Goal: Transaction & Acquisition: Book appointment/travel/reservation

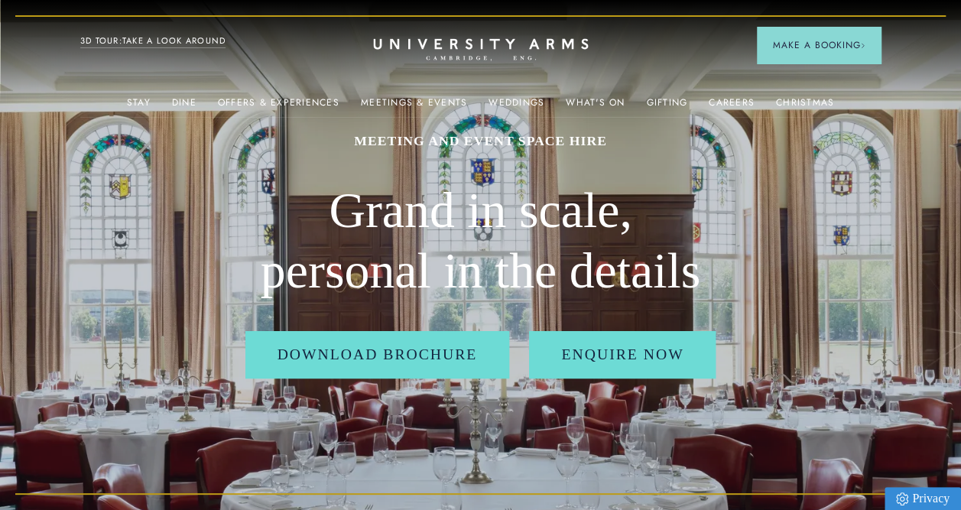
click at [503, 46] on icon "CAMBRIDGE’S LEADING LUXURY HOTEL SINCE [DATE]" at bounding box center [480, 49] width 215 height 23
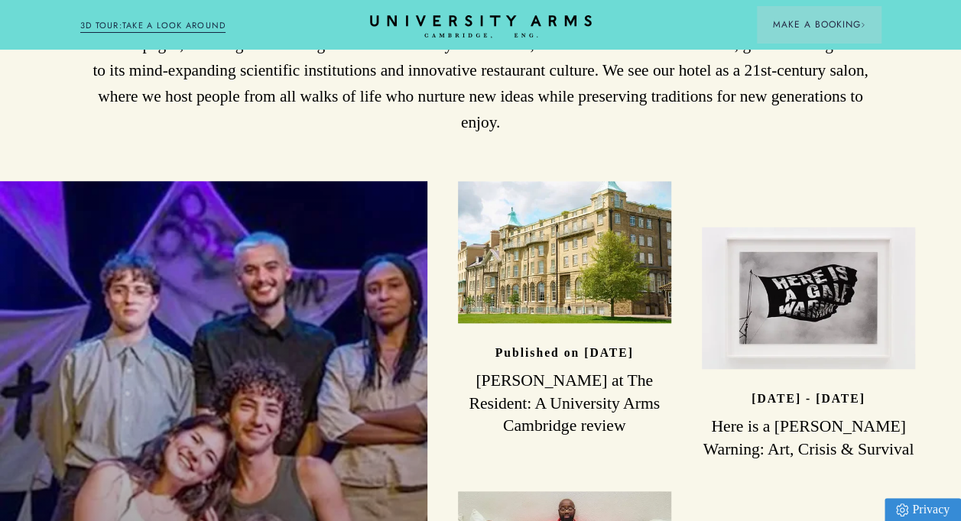
scroll to position [3441, 0]
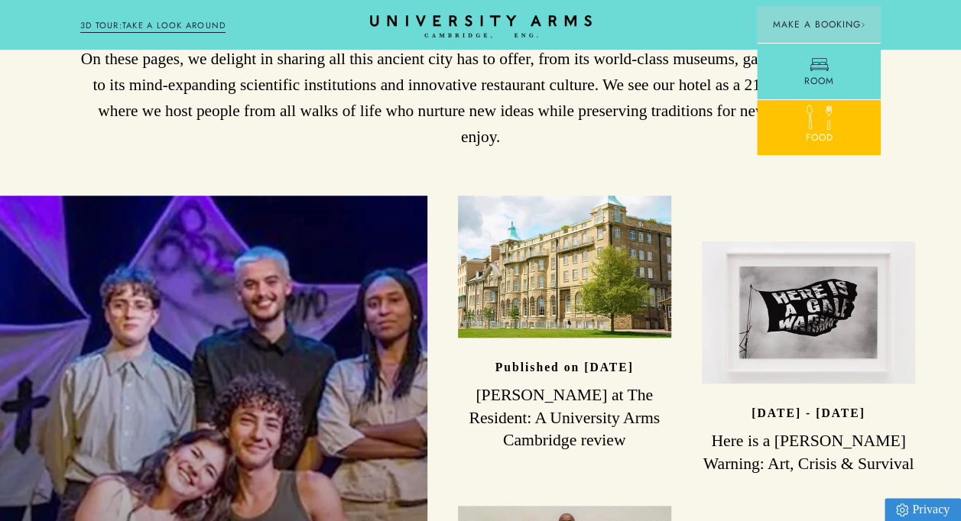
click at [826, 124] on icon at bounding box center [828, 117] width 27 height 27
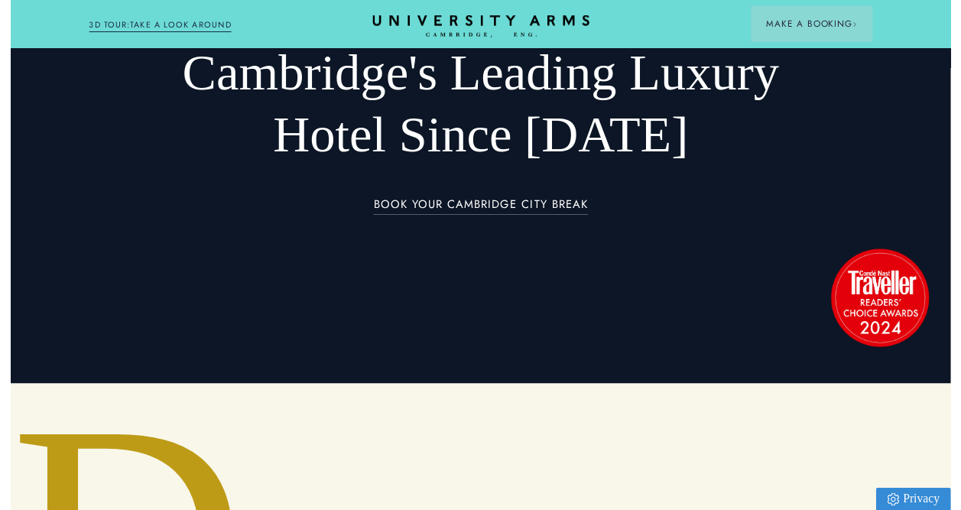
scroll to position [0, 0]
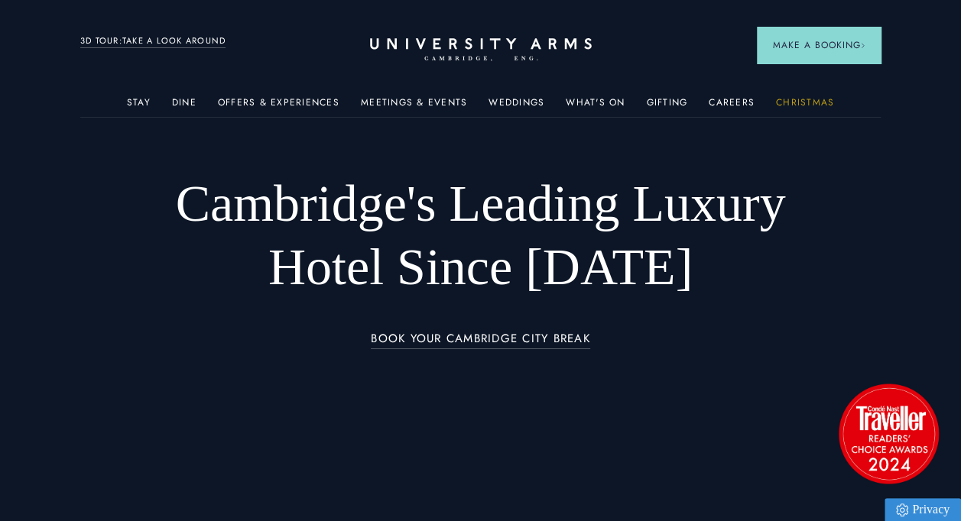
click at [802, 102] on link "Christmas" at bounding box center [805, 107] width 58 height 20
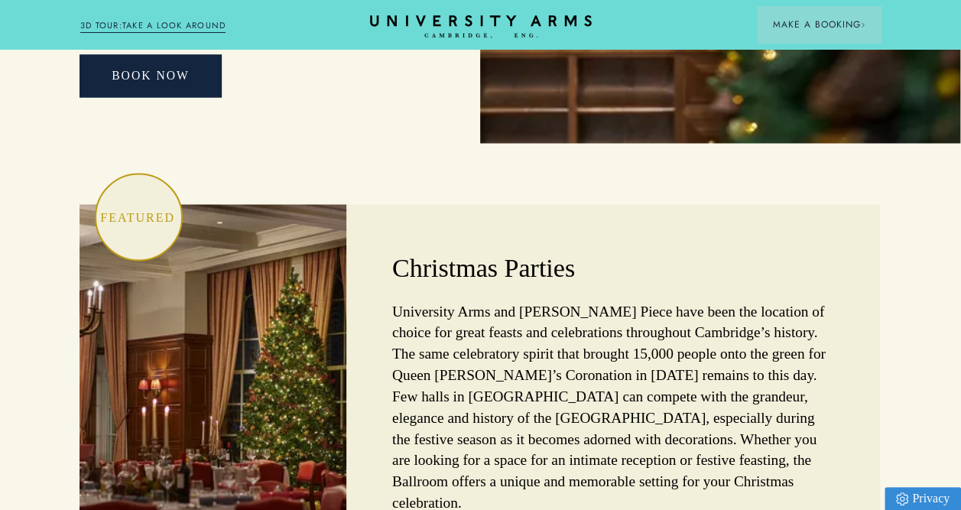
scroll to position [4184, 11]
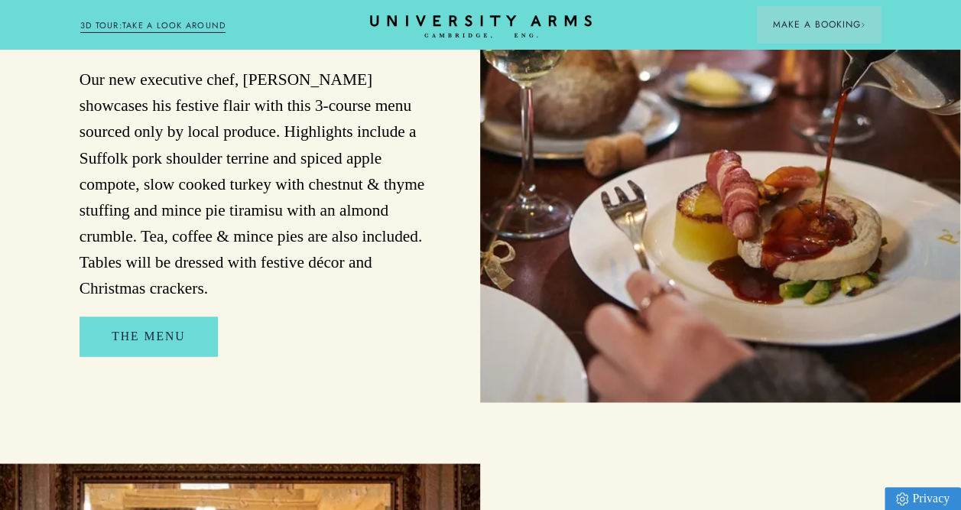
scroll to position [1057, 11]
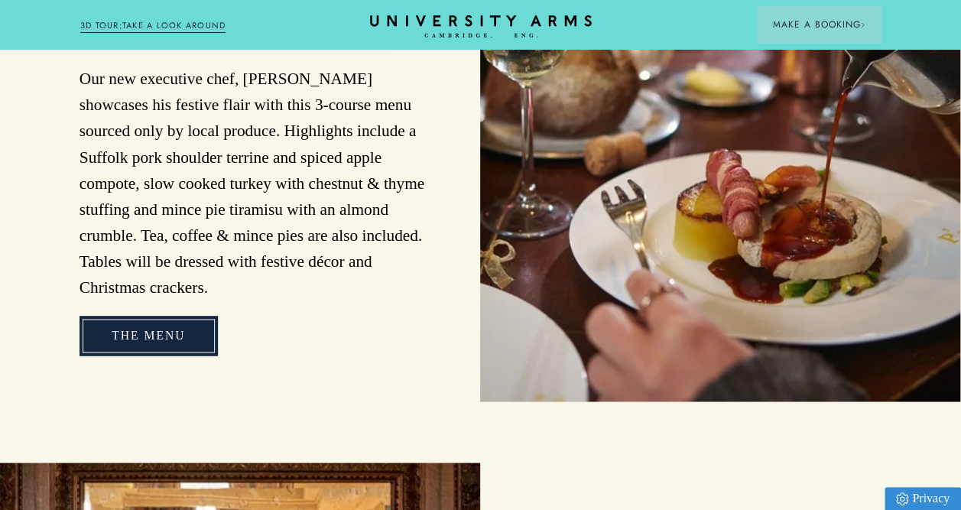
click at [145, 316] on link "The Menu" at bounding box center [149, 335] width 138 height 39
